Goal: Transaction & Acquisition: Obtain resource

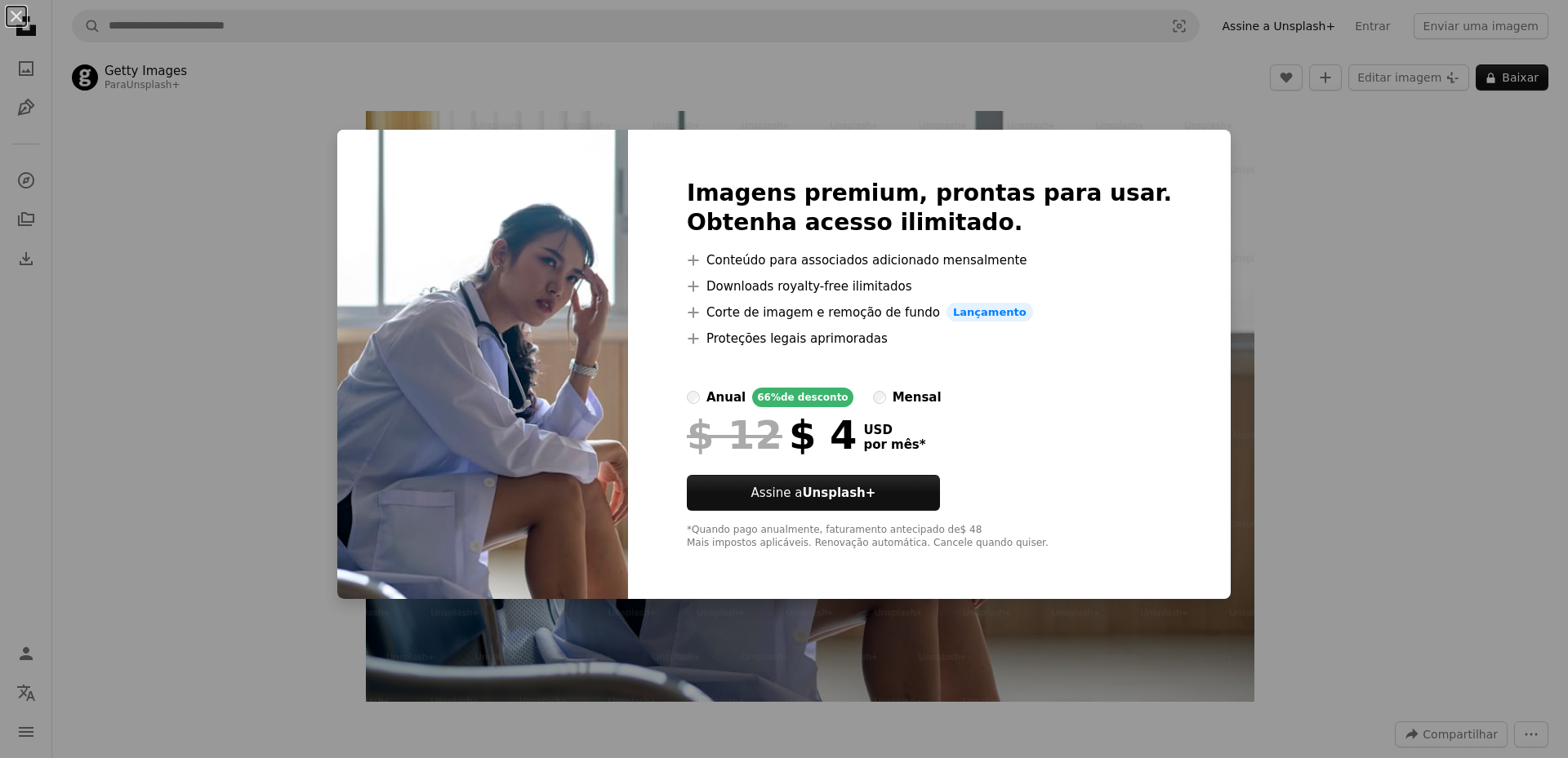
click at [1285, 147] on div "An X shape Imagens premium, prontas para usar. Obtenha acesso ilimitado. A plus…" at bounding box center [784, 379] width 1568 height 758
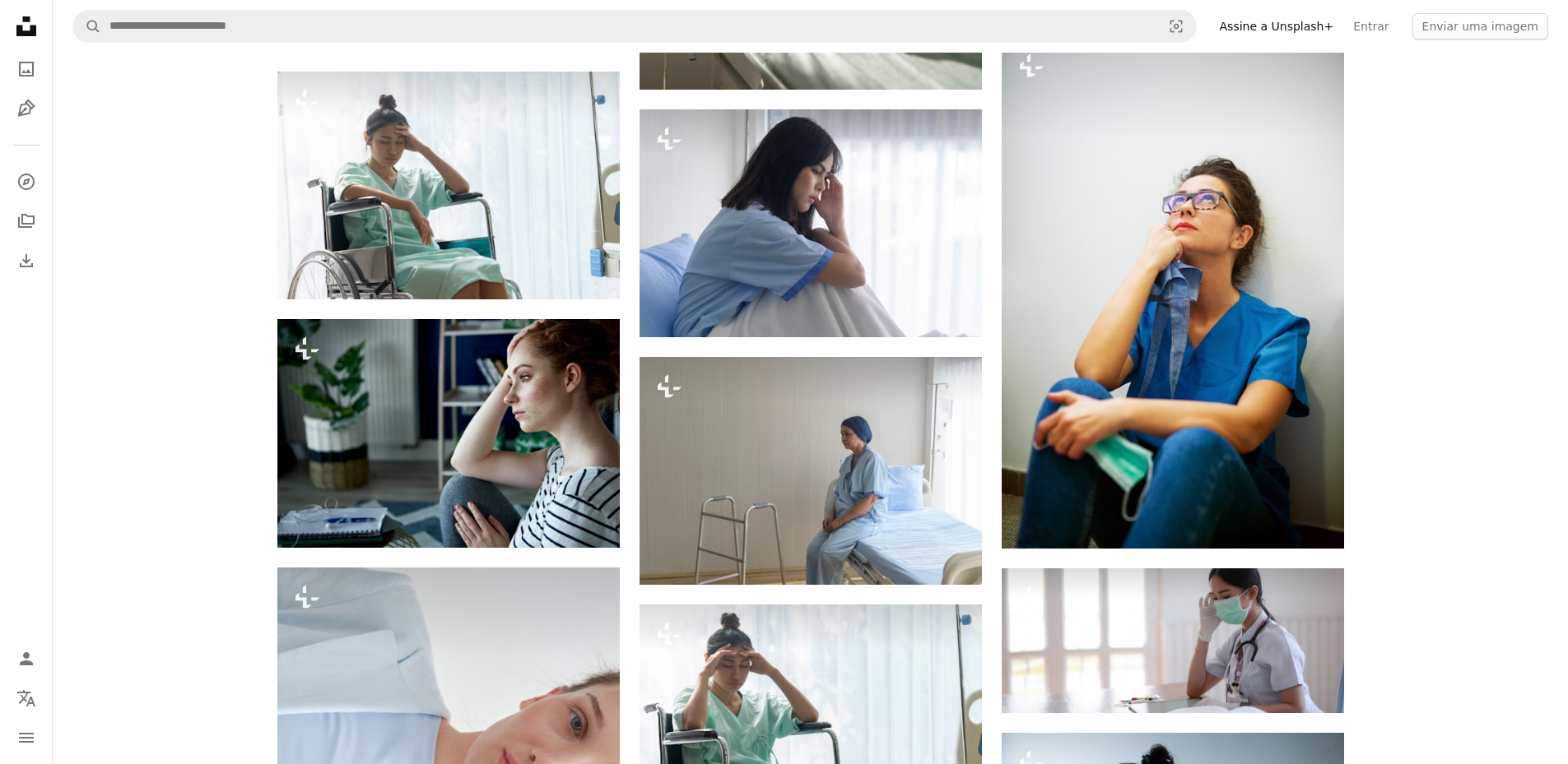
scroll to position [1810, 0]
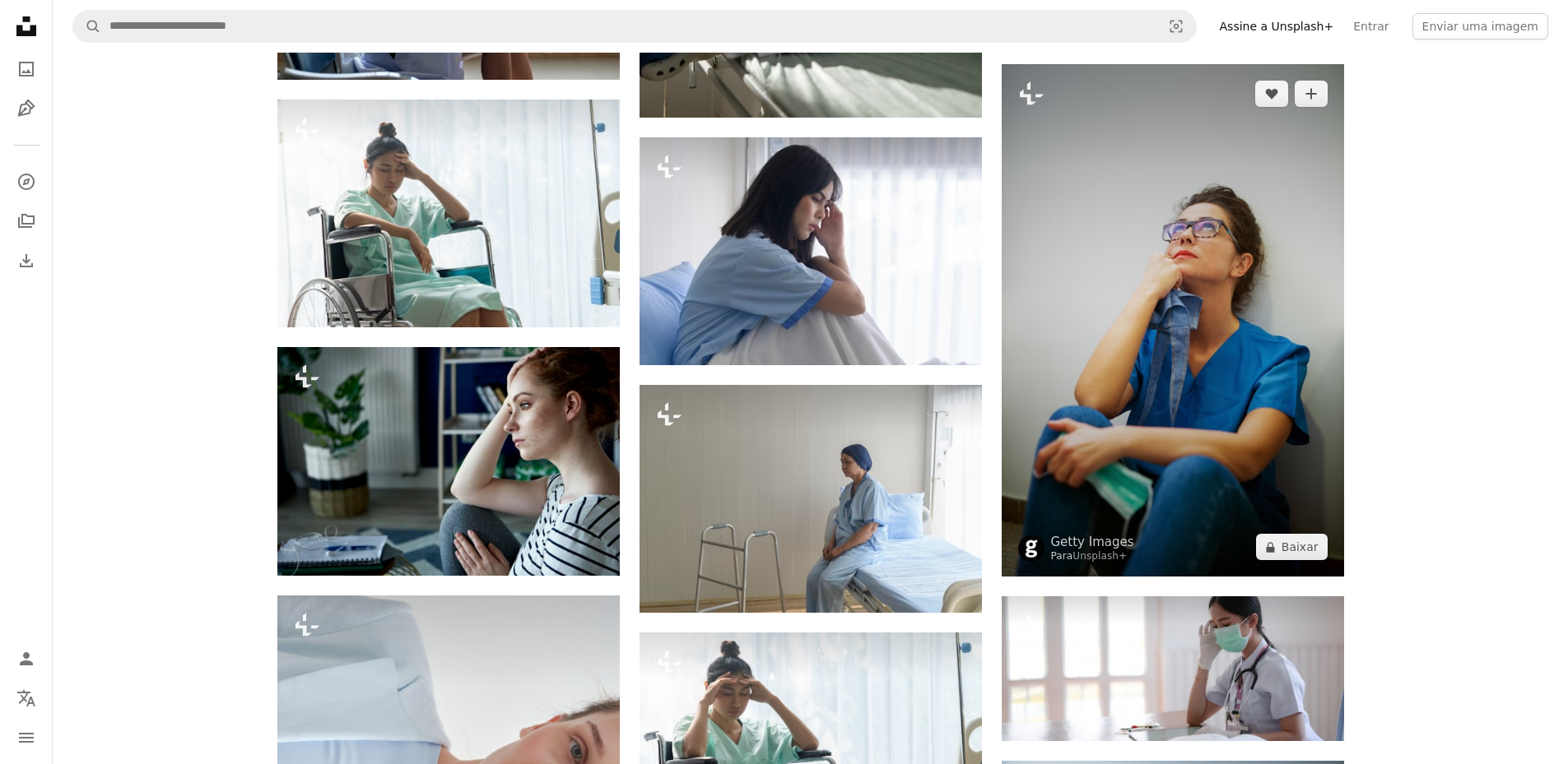
click at [1070, 280] on img at bounding box center [1172, 320] width 342 height 513
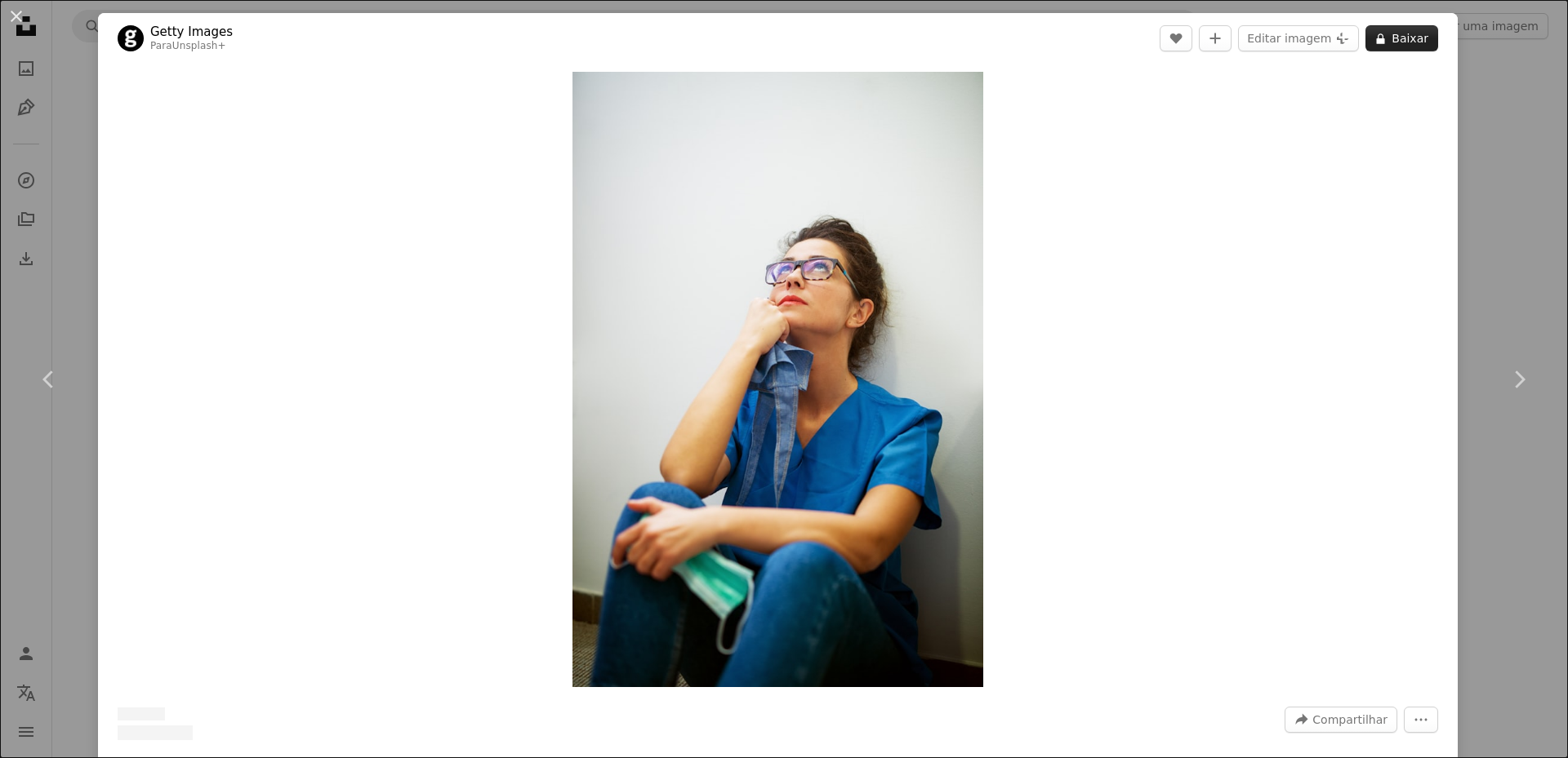
click at [1395, 46] on button "A lock Baixar" at bounding box center [1401, 38] width 72 height 26
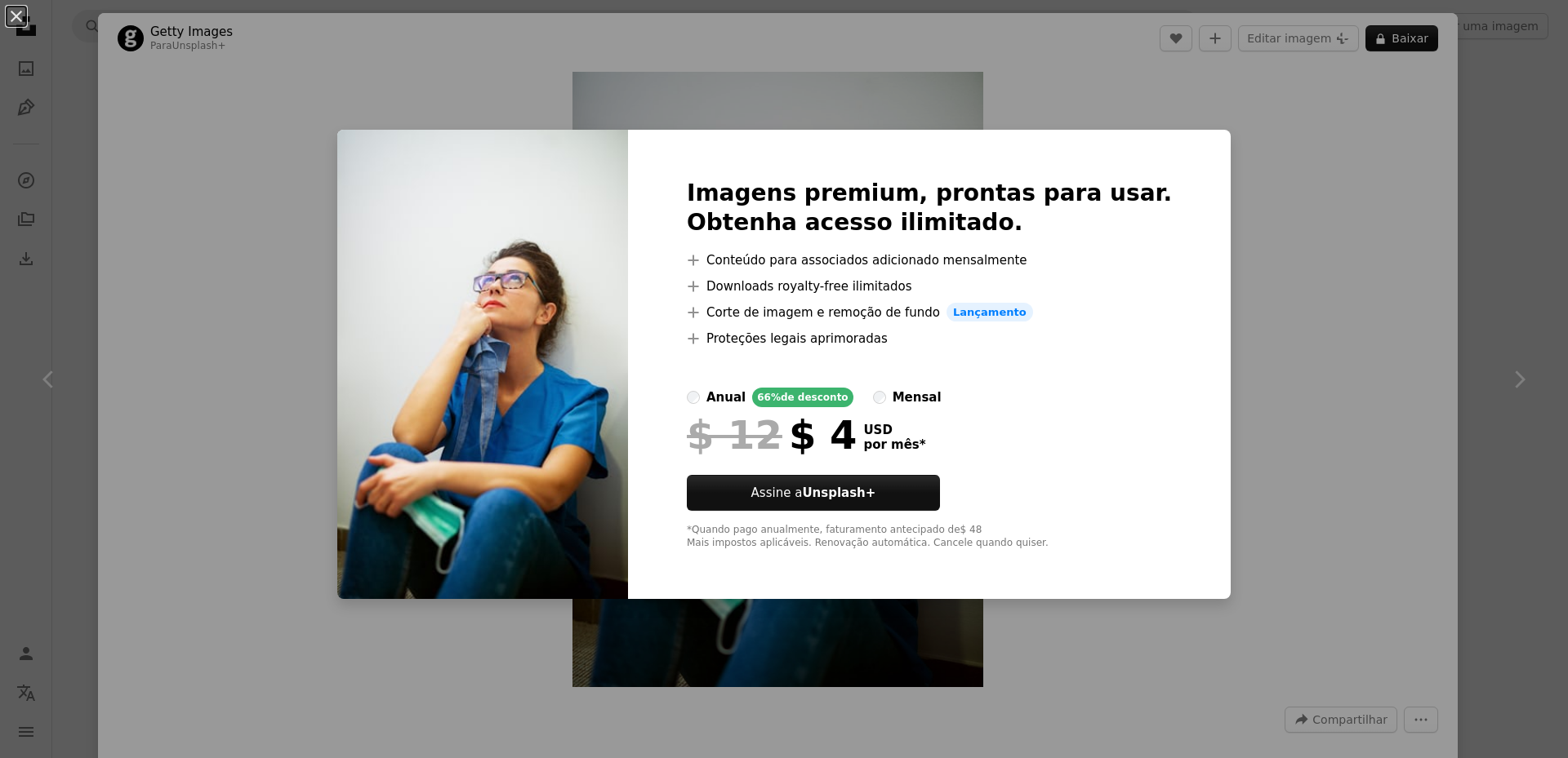
click at [1504, 120] on div "An X shape Imagens premium, prontas para usar. Obtenha acesso ilimitado. A plus…" at bounding box center [784, 379] width 1568 height 758
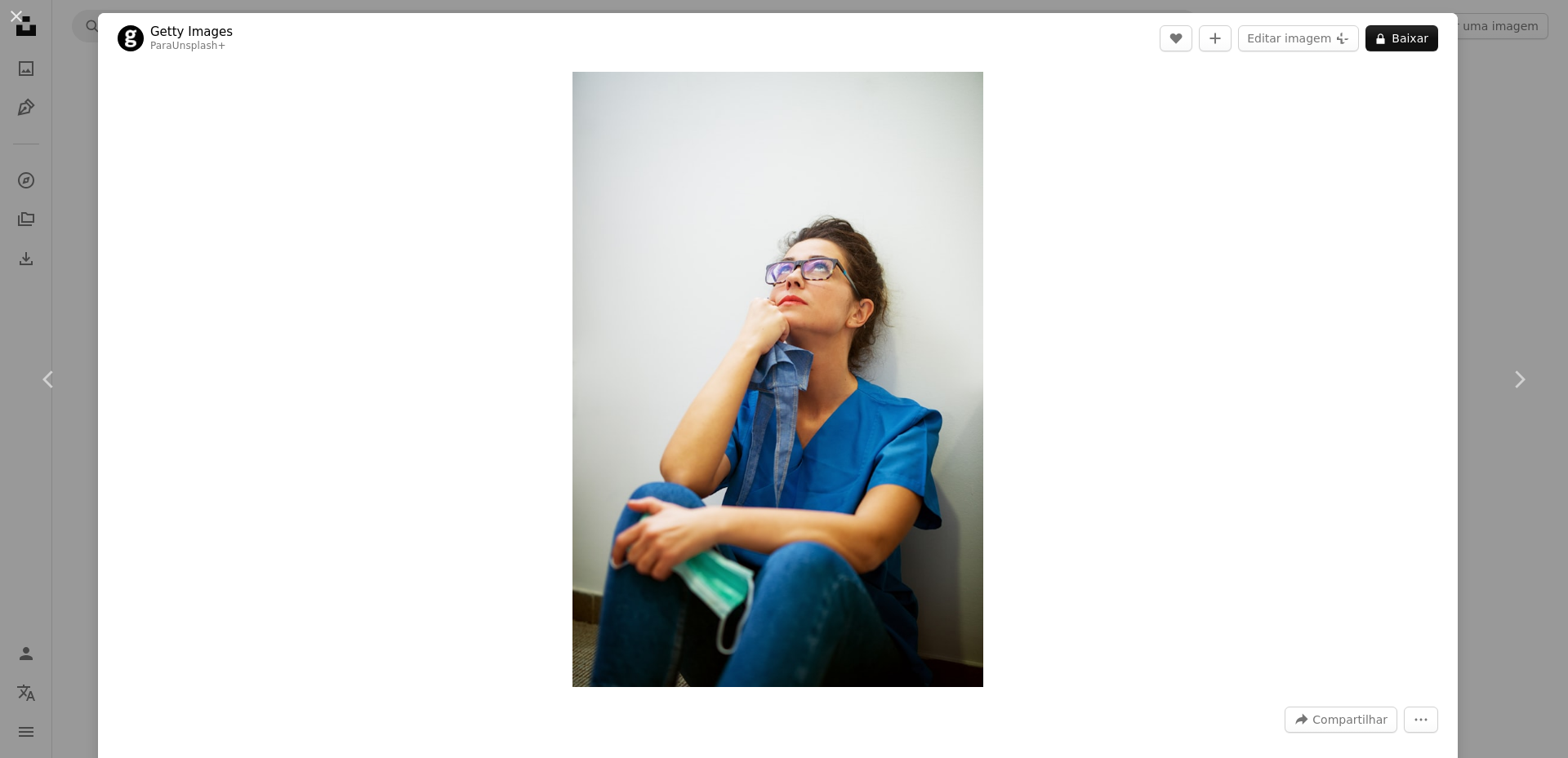
click at [1523, 98] on div "An X shape Chevron left Chevron right Getty Images Para Unsplash+ A heart A plu…" at bounding box center [784, 379] width 1568 height 758
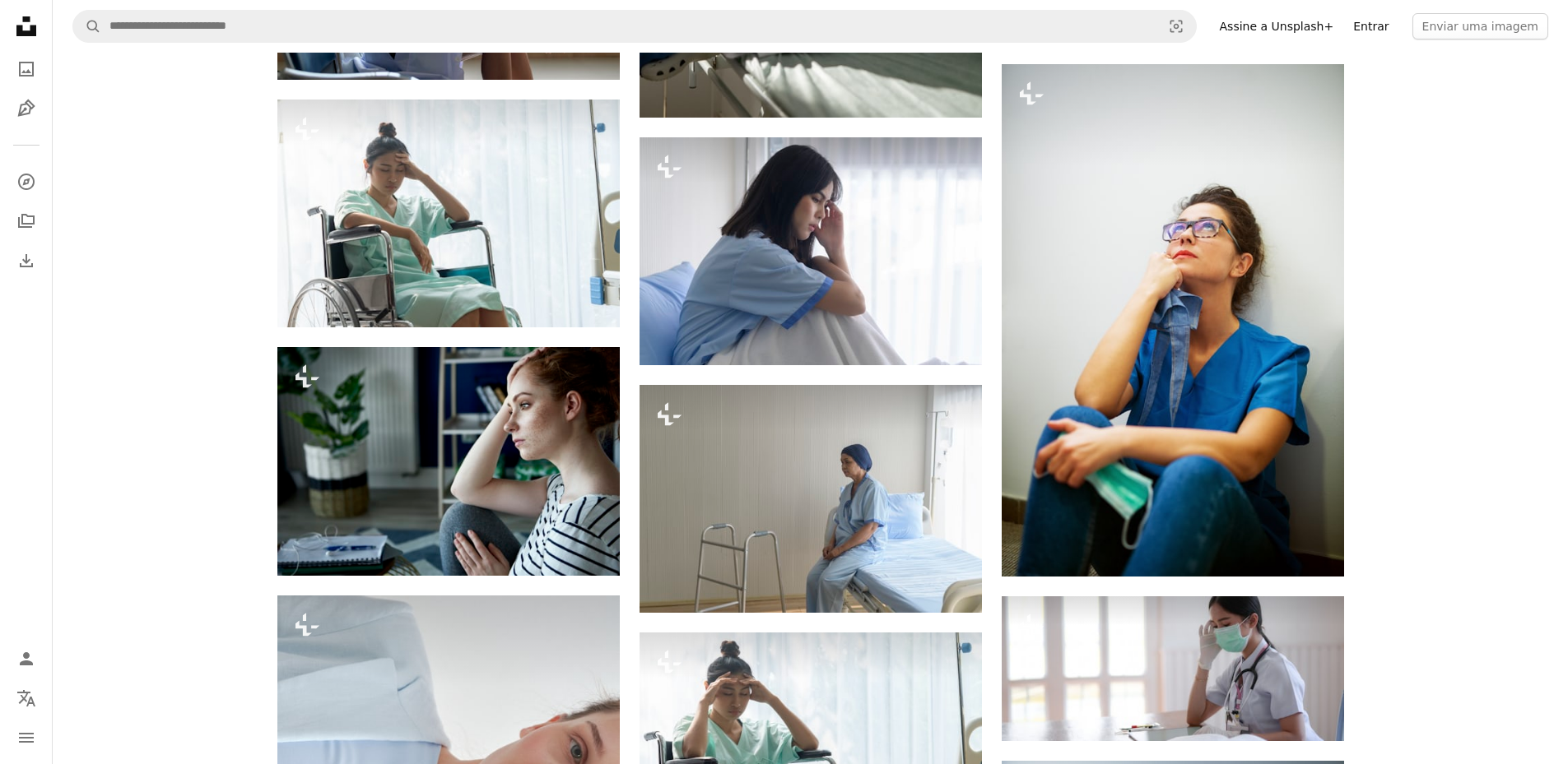
click at [1392, 23] on link "Entrar" at bounding box center [1370, 26] width 55 height 26
